Goal: Information Seeking & Learning: Learn about a topic

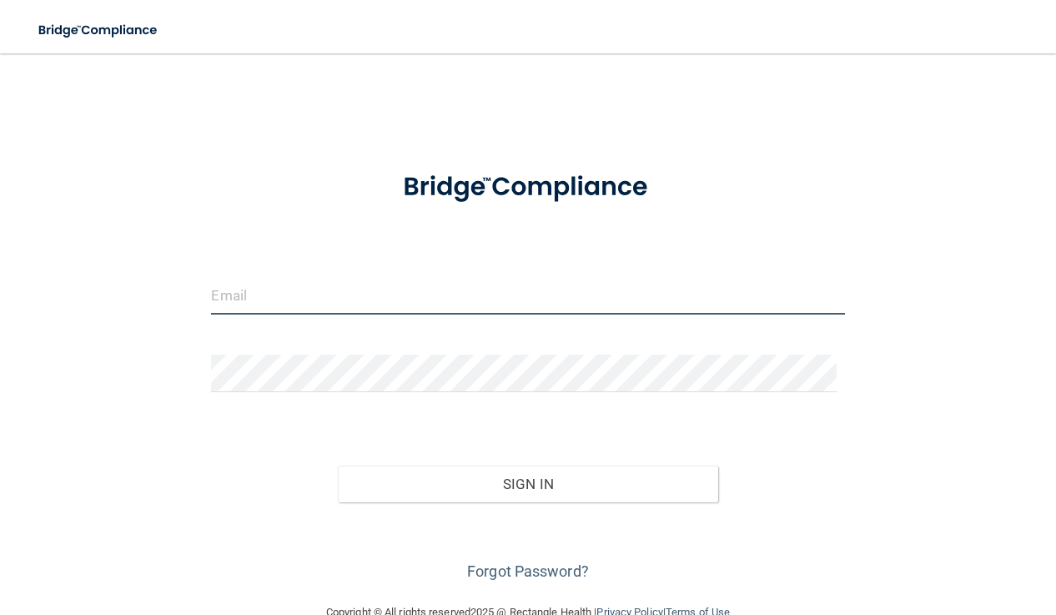
click at [310, 298] on input "email" at bounding box center [527, 296] width 633 height 38
type input "[EMAIL_ADDRESS][DOMAIN_NAME]"
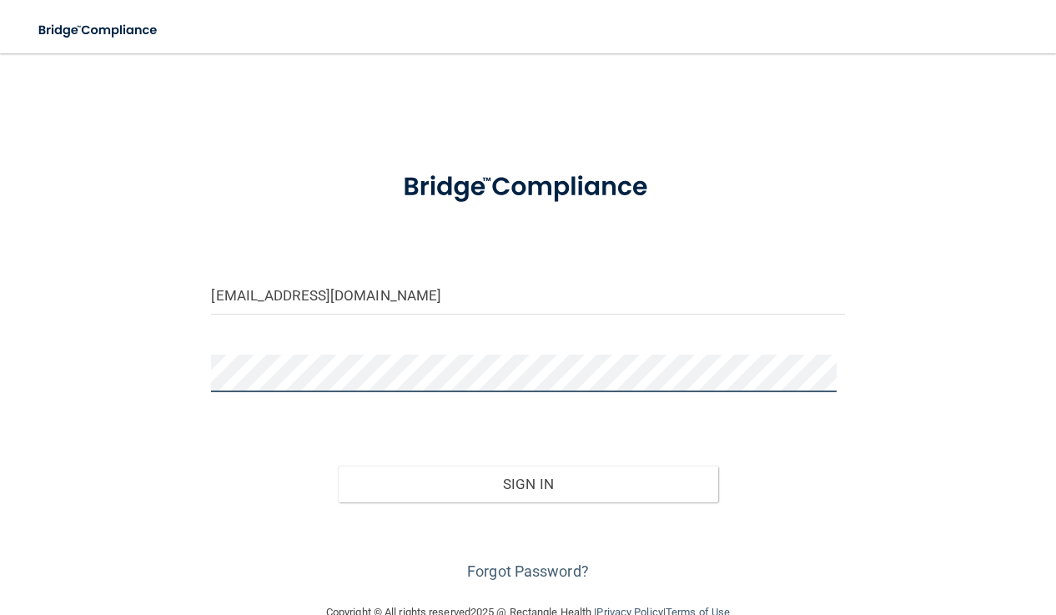
click at [338, 465] on button "Sign In" at bounding box center [527, 483] width 379 height 37
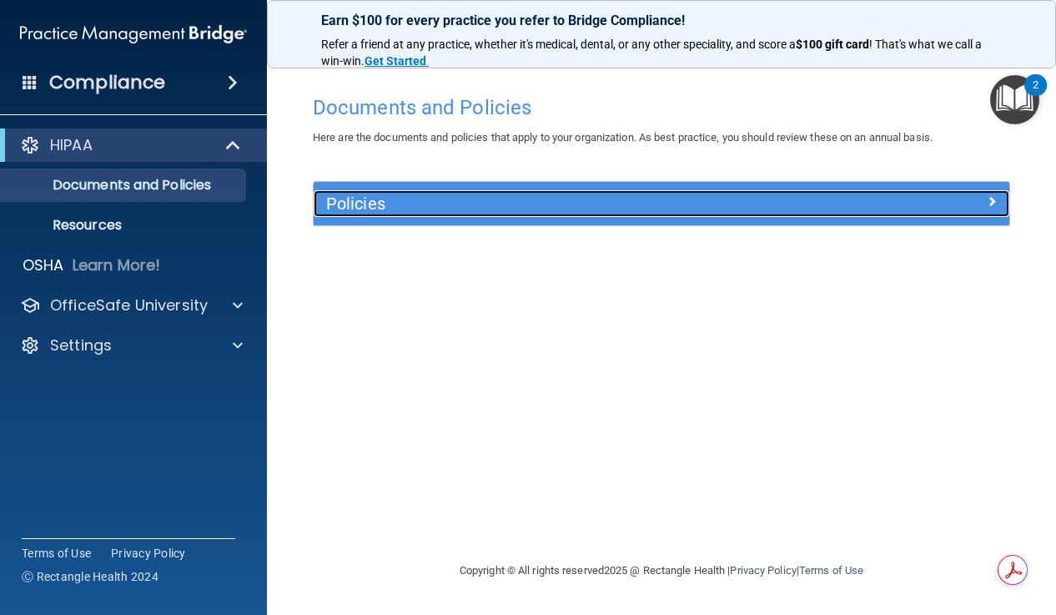
click at [986, 203] on span at bounding box center [991, 201] width 10 height 20
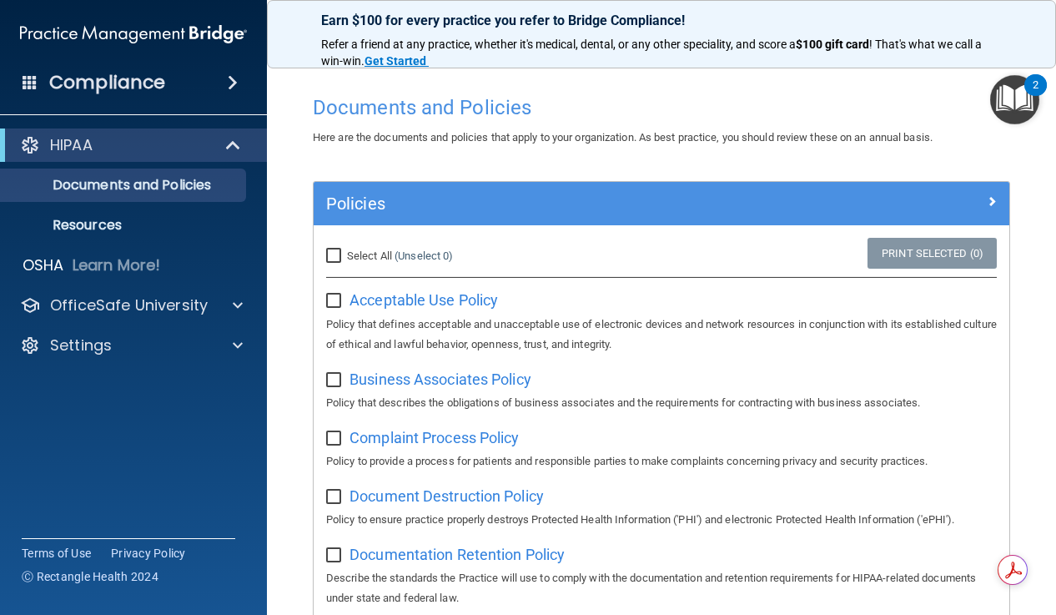
click at [278, 364] on main "Documents and Policies Here are the documents and policies that apply to your o…" at bounding box center [661, 333] width 789 height 561
click at [178, 177] on p "Documents and Policies" at bounding box center [125, 185] width 228 height 17
click at [1024, 95] on img "Open Resource Center, 2 new notifications" at bounding box center [1014, 99] width 49 height 49
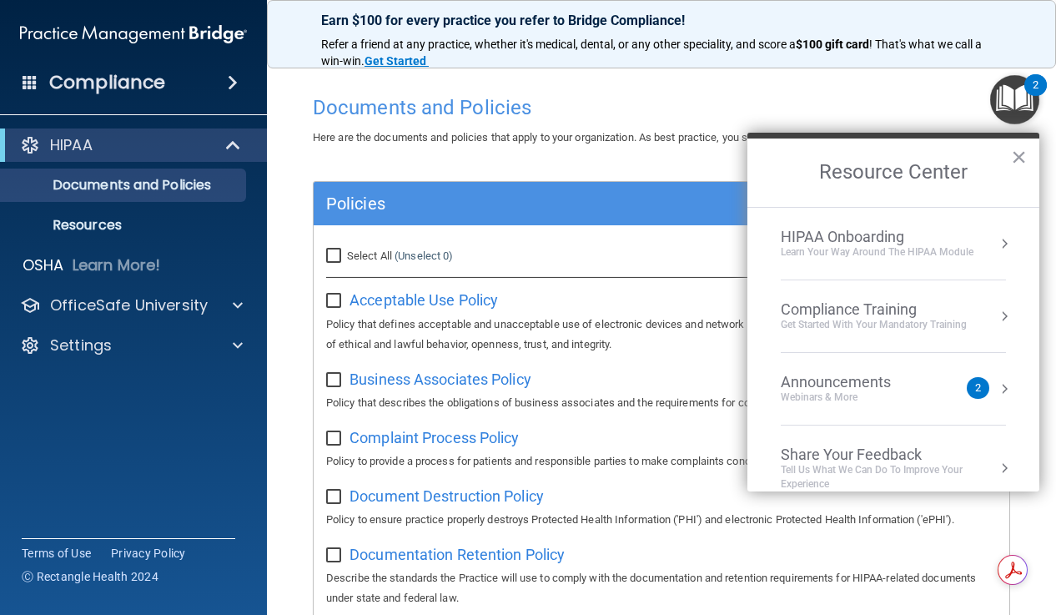
click at [879, 394] on div "Webinars & More" at bounding box center [851, 397] width 143 height 14
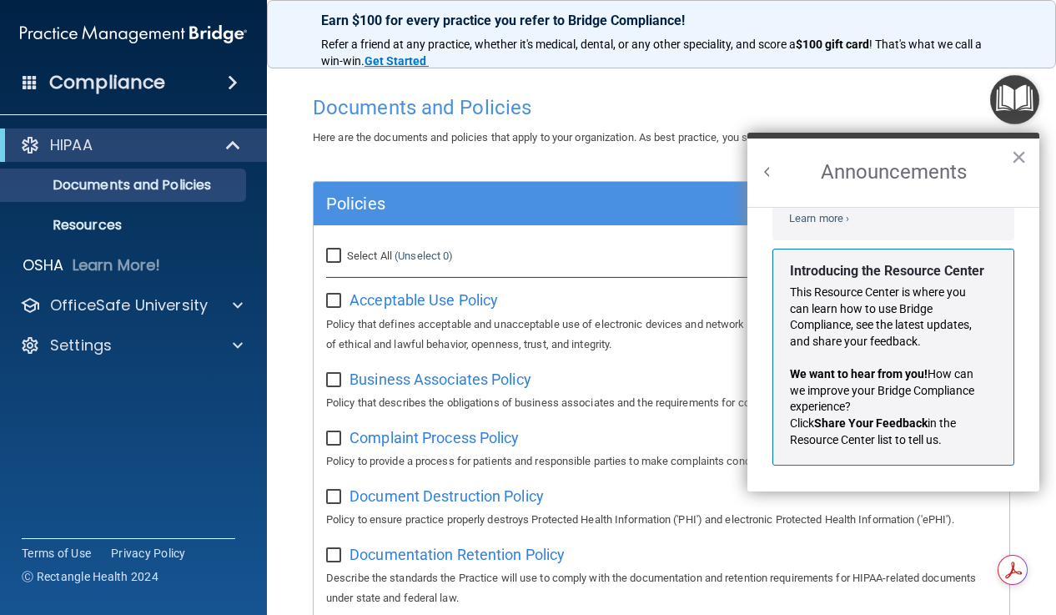
scroll to position [293, 0]
click at [1024, 153] on button "×" at bounding box center [1019, 156] width 16 height 27
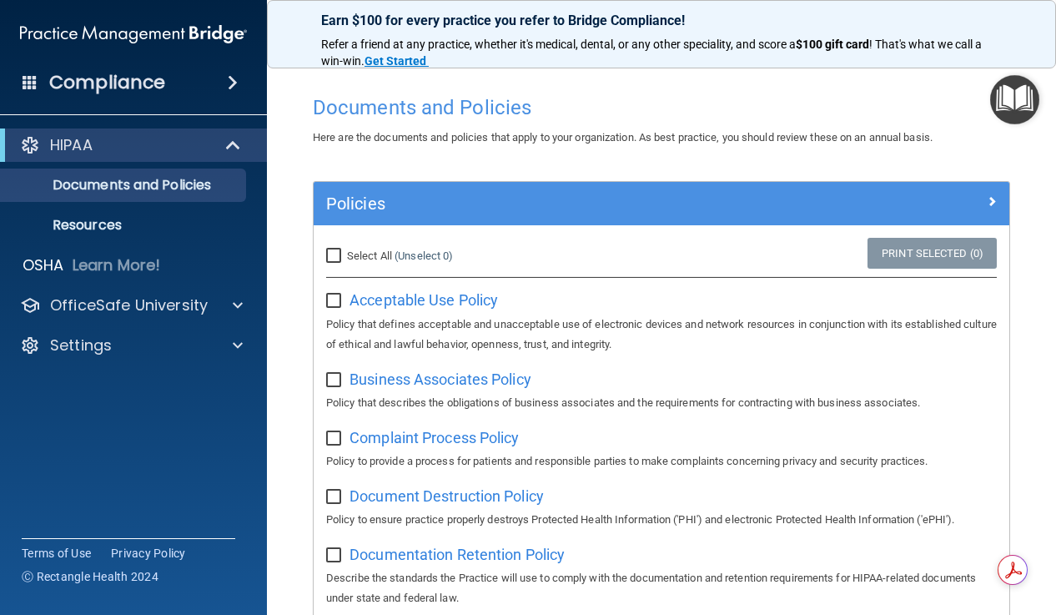
click at [334, 302] on input "checkbox" at bounding box center [335, 300] width 19 height 13
checkbox input "true"
click at [335, 383] on input "checkbox" at bounding box center [335, 380] width 19 height 13
checkbox input "true"
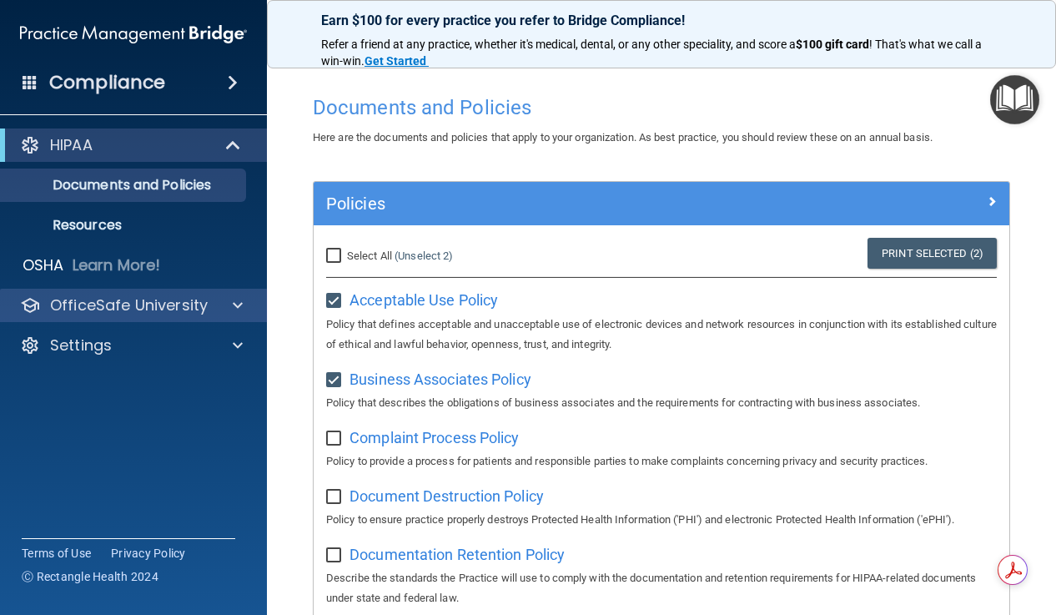
click at [221, 294] on div "OfficeSafe University" at bounding box center [134, 305] width 268 height 33
click at [239, 304] on span at bounding box center [238, 305] width 10 height 20
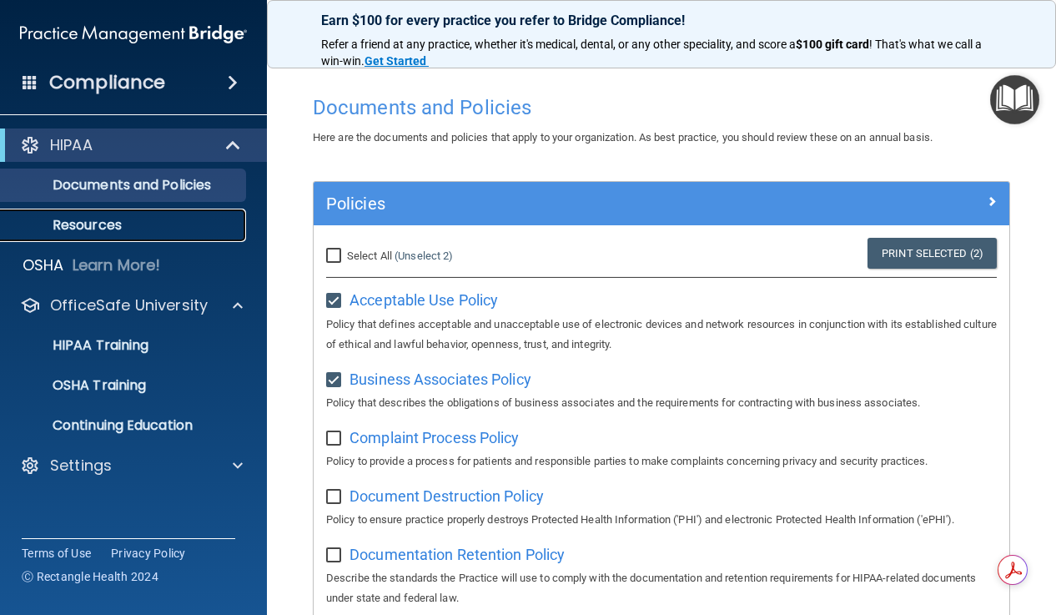
click at [89, 218] on p "Resources" at bounding box center [125, 225] width 228 height 17
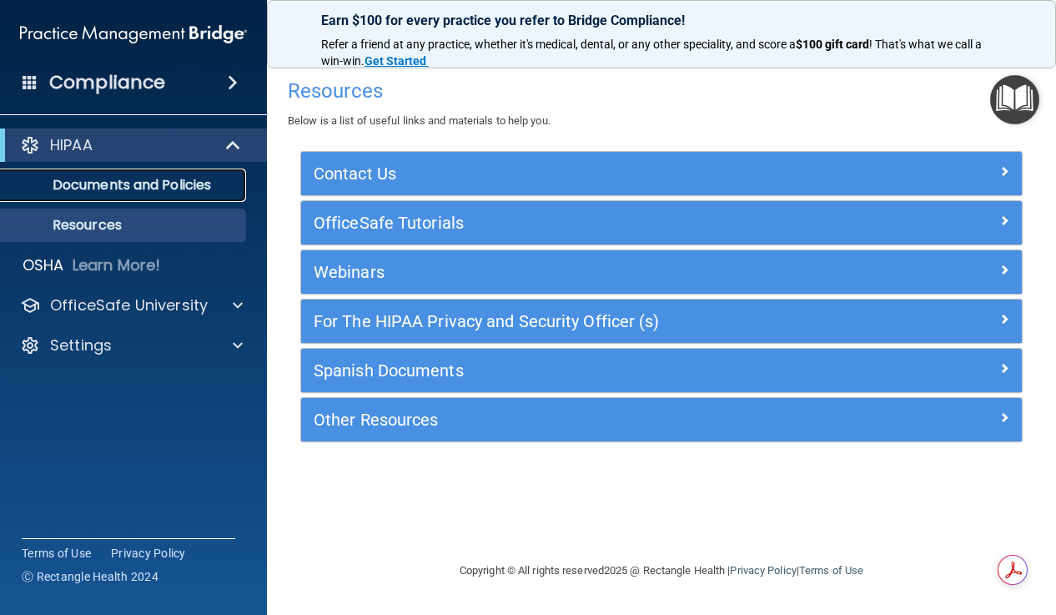
click at [179, 188] on p "Documents and Policies" at bounding box center [125, 185] width 228 height 17
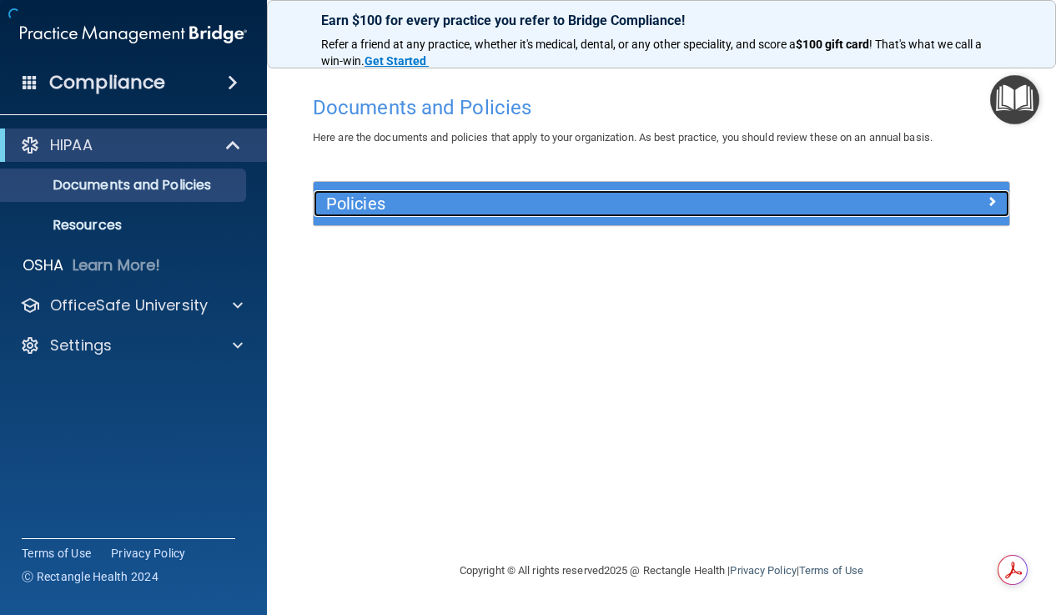
click at [331, 212] on h5 "Policies" at bounding box center [574, 203] width 497 height 18
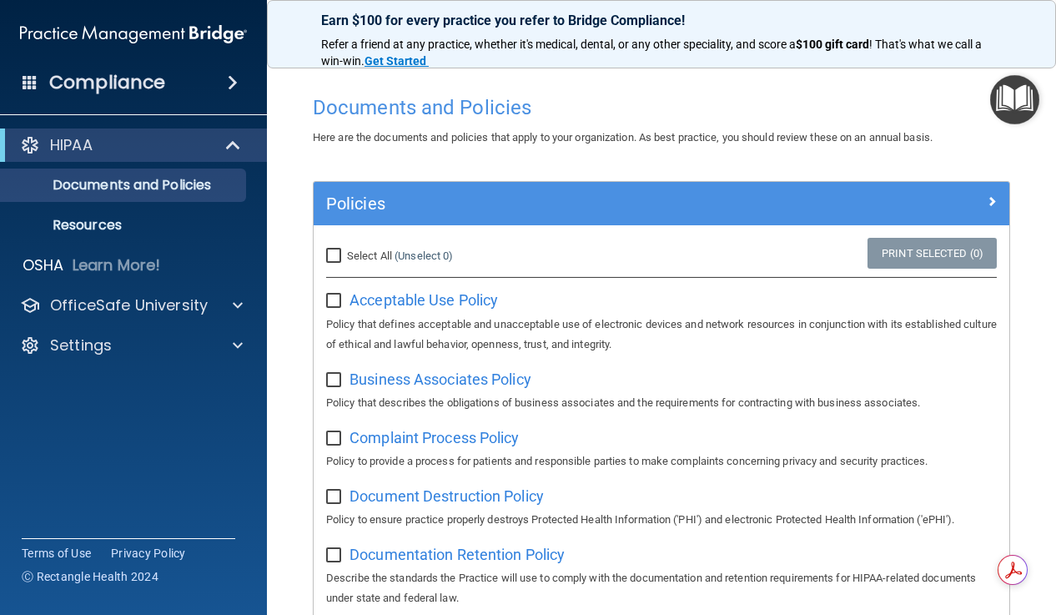
click at [337, 249] on input "Select All (Unselect 0) Unselect All" at bounding box center [335, 255] width 19 height 13
checkbox input "true"
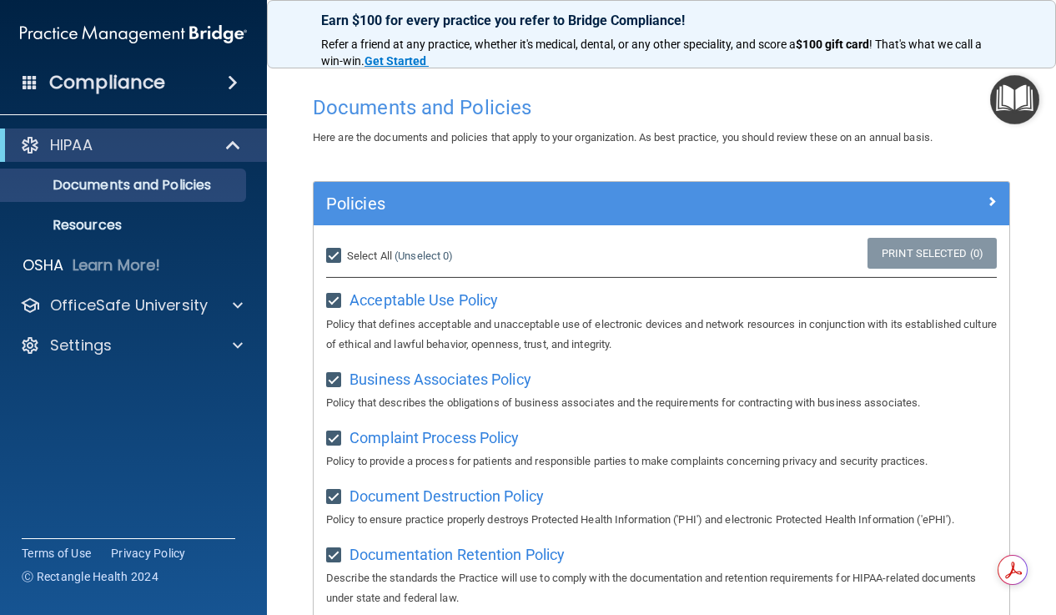
checkbox input "true"
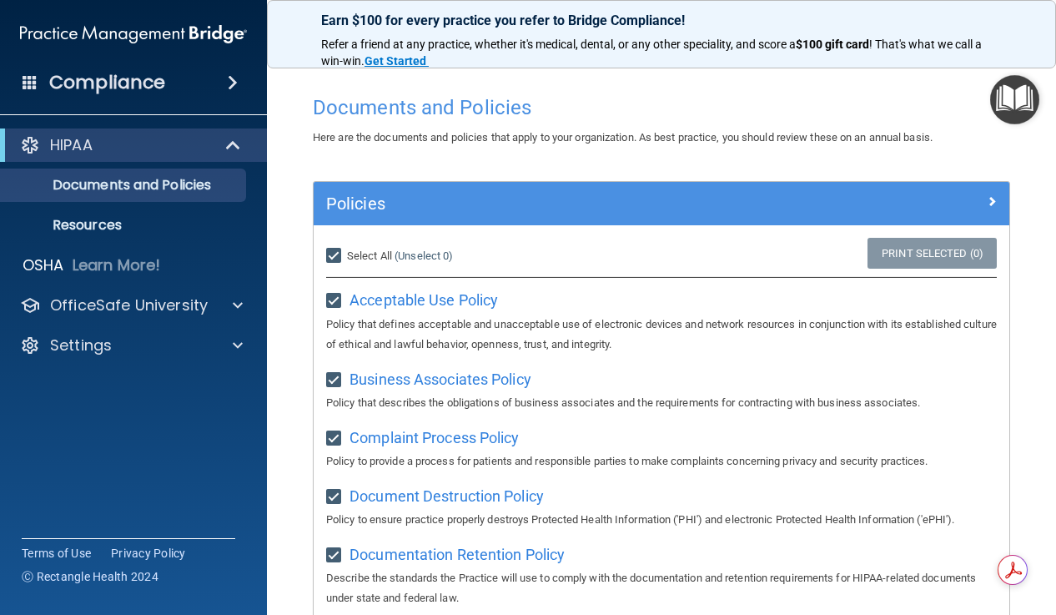
checkbox input "true"
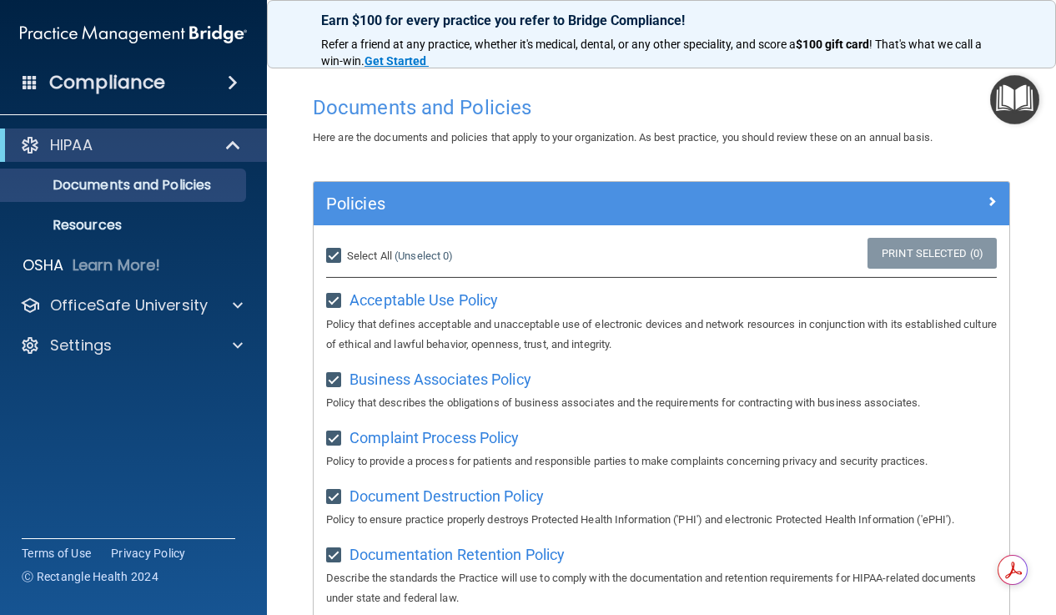
checkbox input "true"
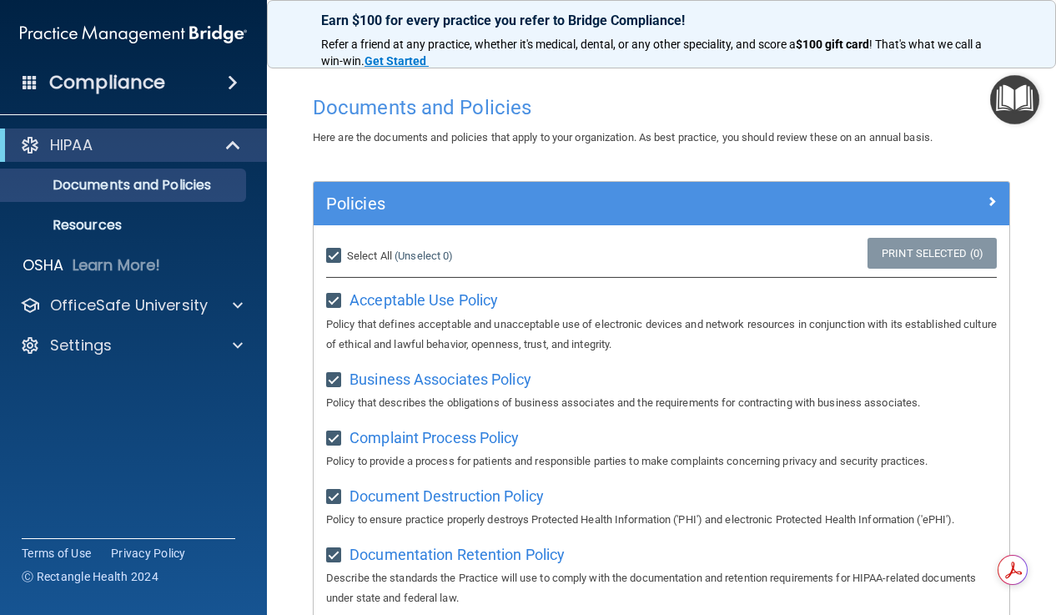
checkbox input "true"
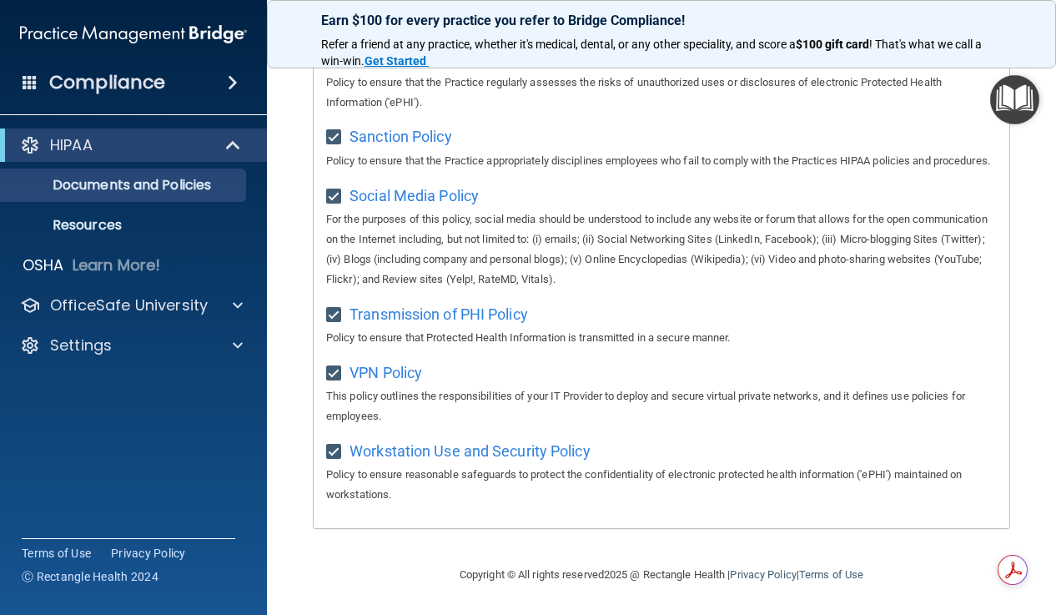
scroll to position [1297, 0]
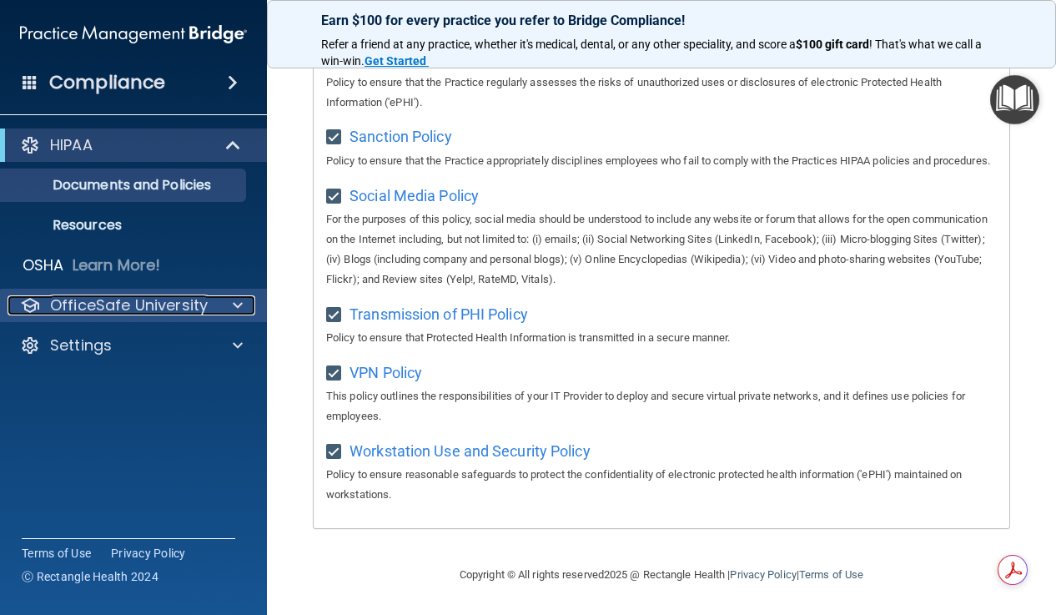
click at [235, 305] on span at bounding box center [238, 305] width 10 height 20
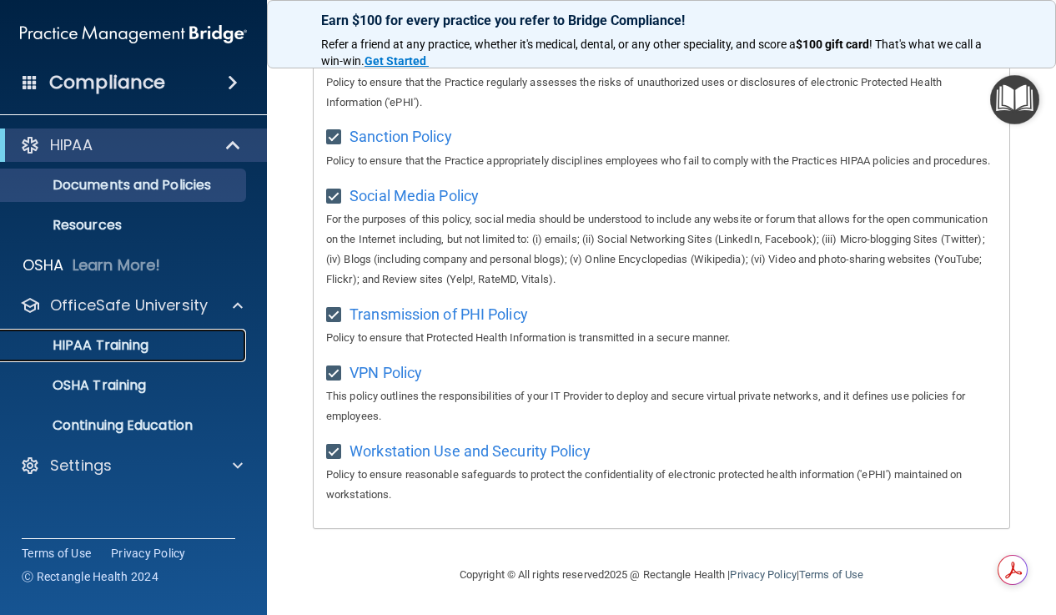
click at [119, 354] on p "HIPAA Training" at bounding box center [80, 345] width 138 height 17
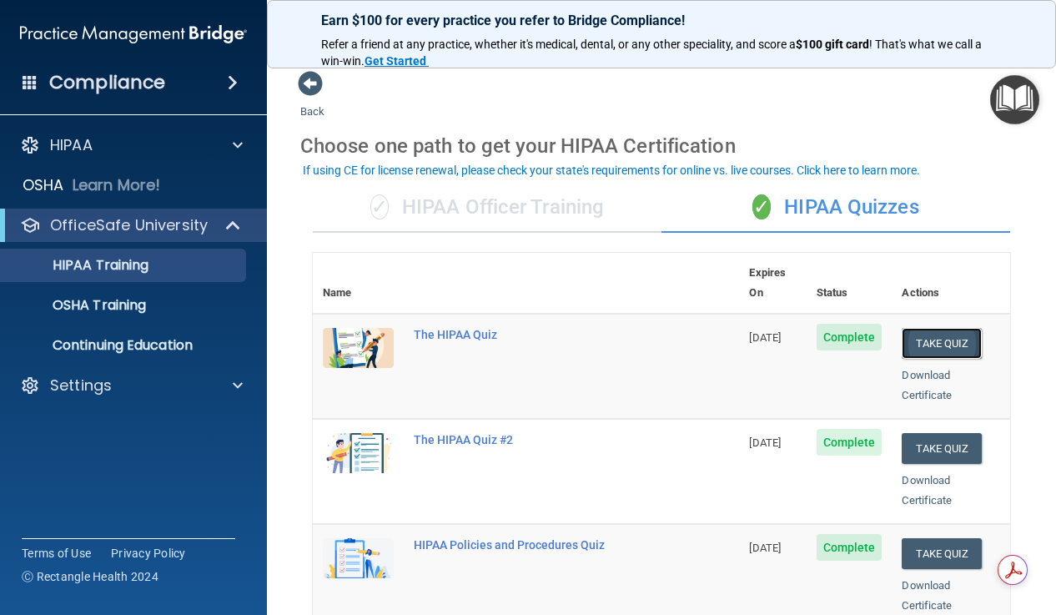
click at [938, 328] on button "Take Quiz" at bounding box center [941, 343] width 80 height 31
